Goal: Transaction & Acquisition: Book appointment/travel/reservation

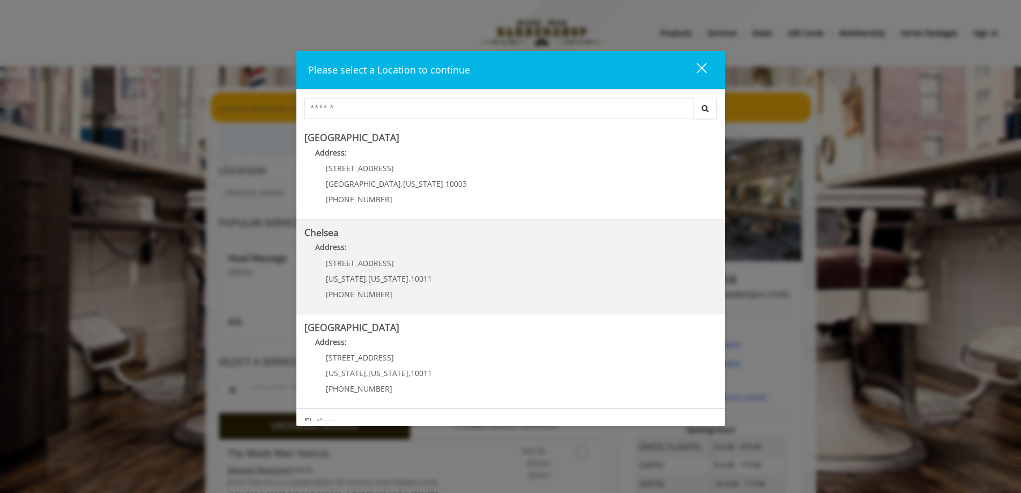
click at [455, 268] on link "Chelsea Address: 169/170 W 23rd St New York , New York , 10011 (917) 639-3902" at bounding box center [511, 266] width 413 height 78
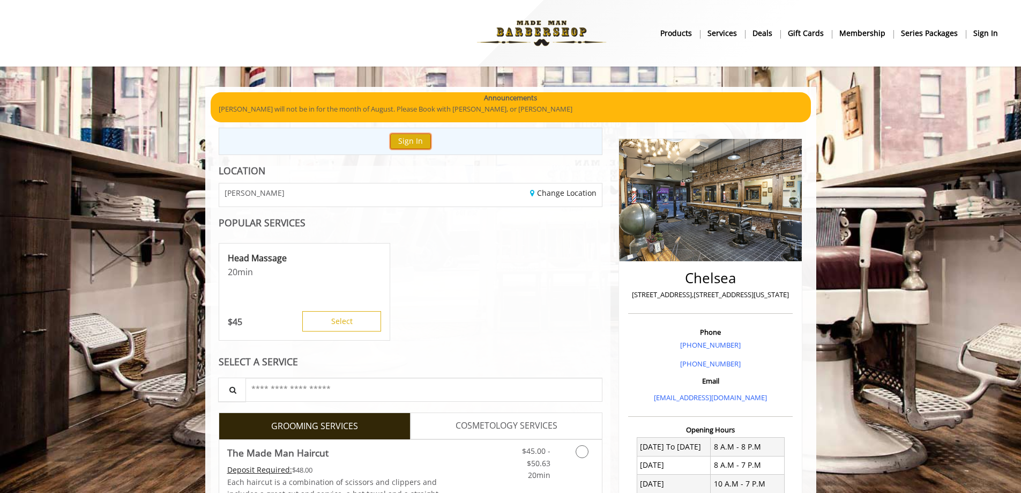
click at [417, 142] on button "Sign In" at bounding box center [410, 141] width 41 height 16
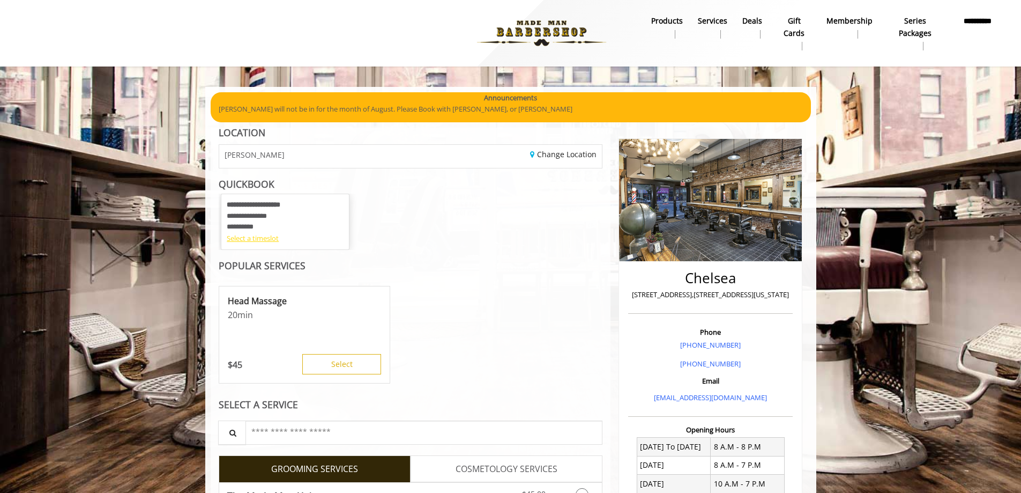
click at [266, 236] on div "Select a timeslot" at bounding box center [285, 238] width 117 height 11
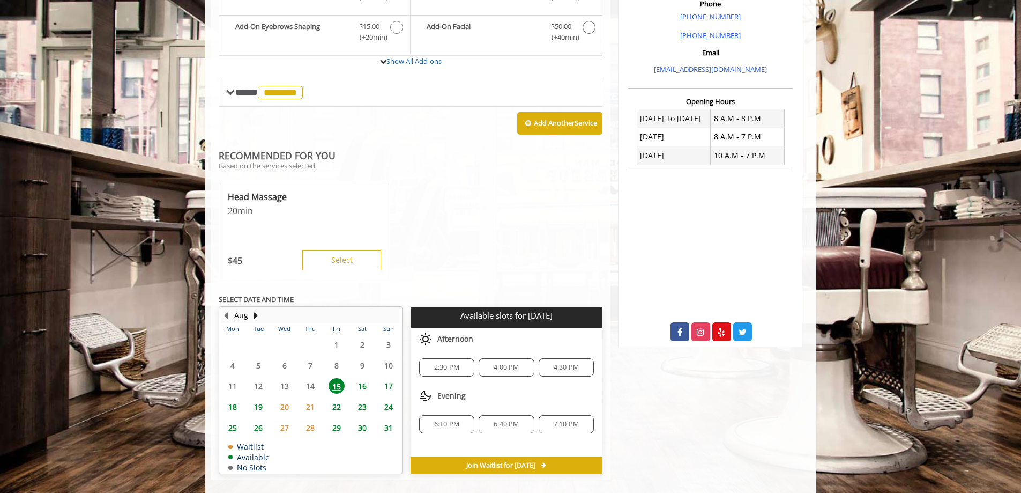
scroll to position [331, 0]
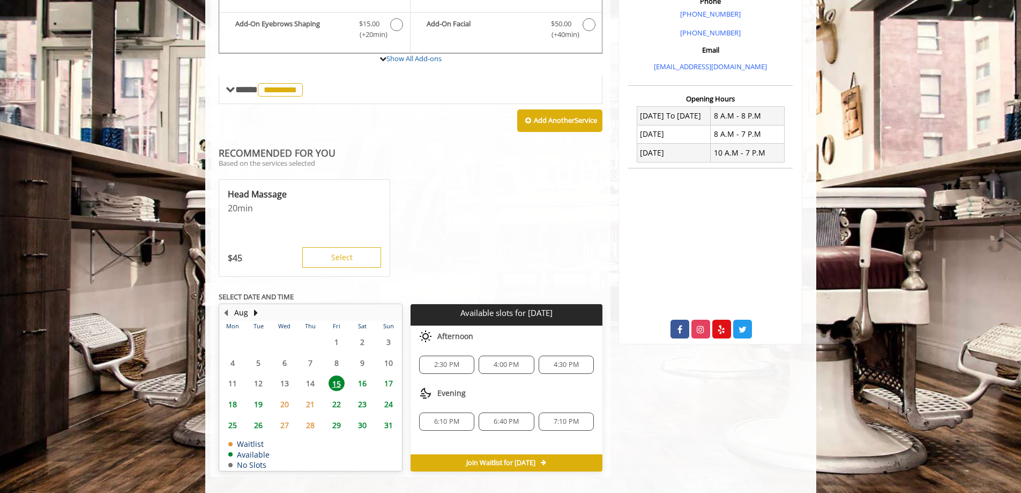
click at [516, 363] on span "4:00 PM" at bounding box center [506, 364] width 25 height 9
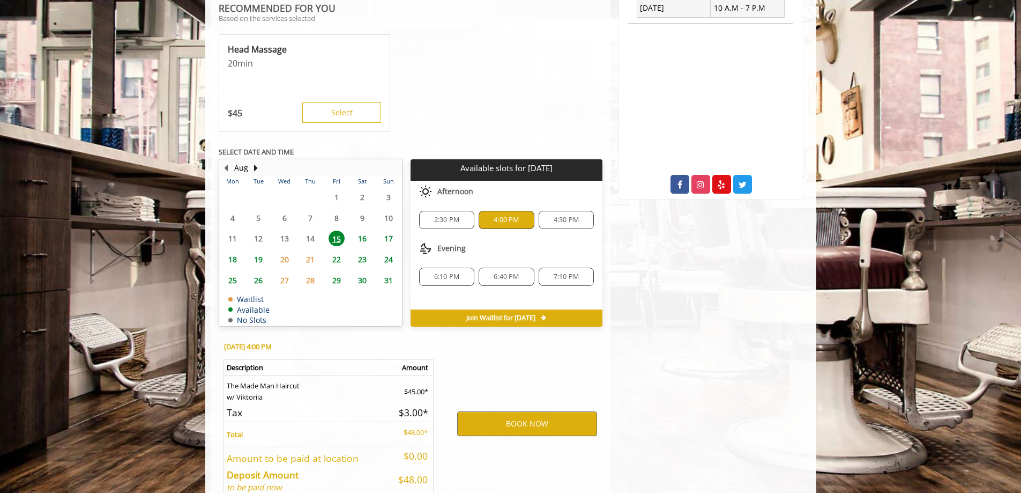
scroll to position [535, 0]
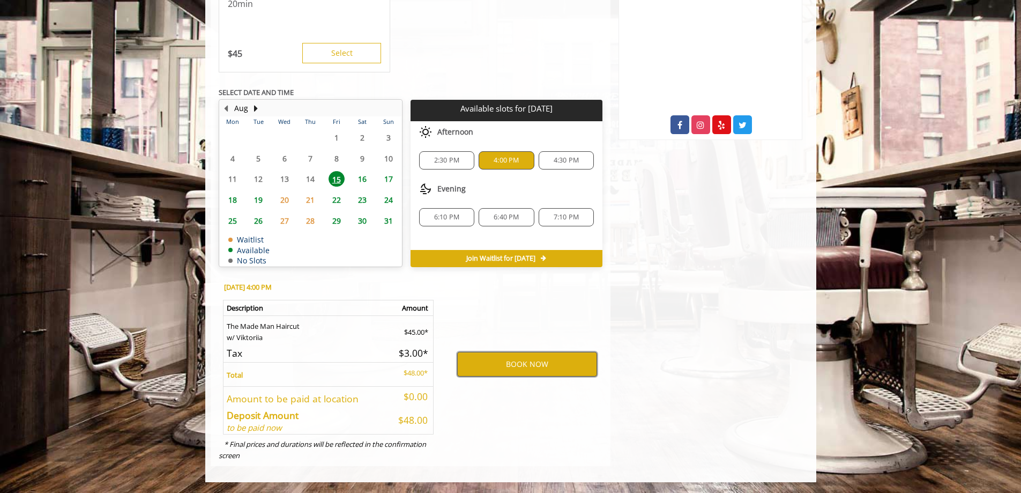
click at [548, 363] on button "BOOK NOW" at bounding box center [527, 364] width 140 height 25
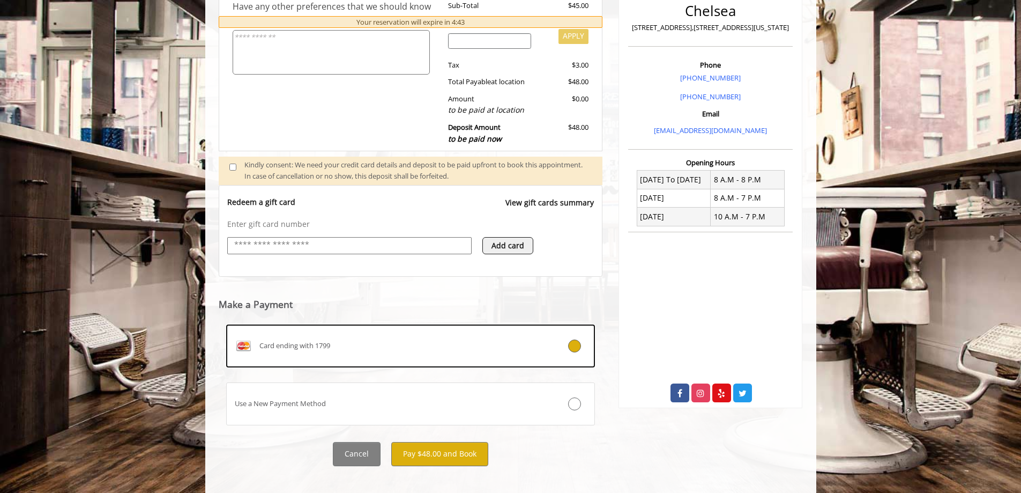
scroll to position [265, 0]
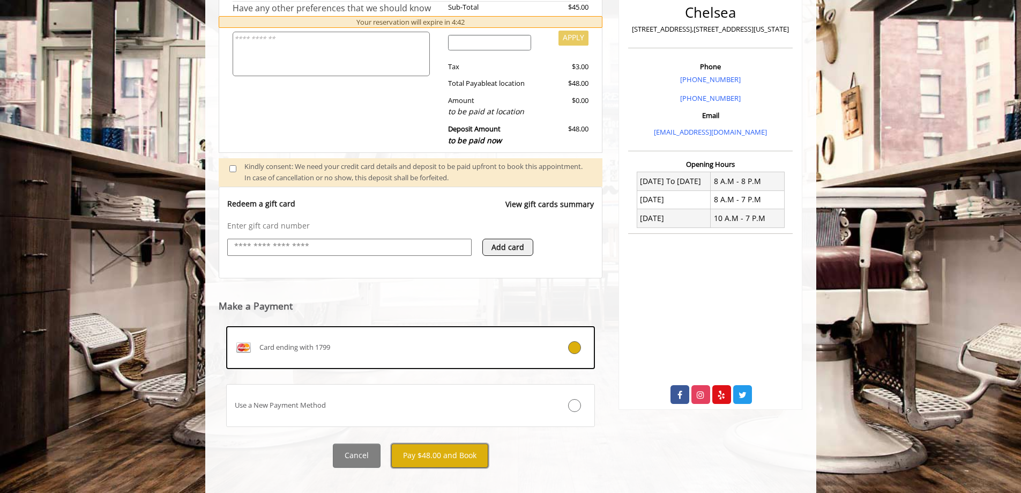
click at [440, 461] on button "Pay $48.00 and Book" at bounding box center [439, 455] width 97 height 24
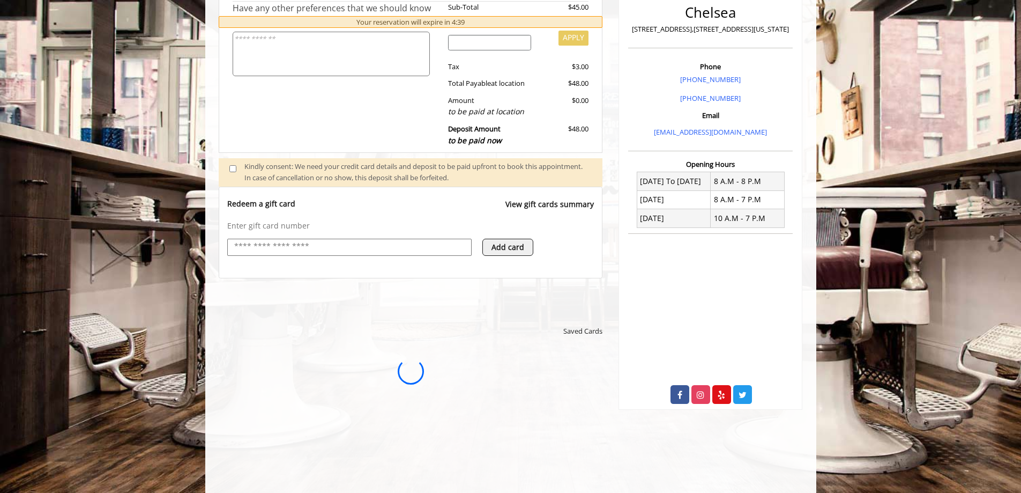
scroll to position [0, 0]
